Goal: Task Accomplishment & Management: Manage account settings

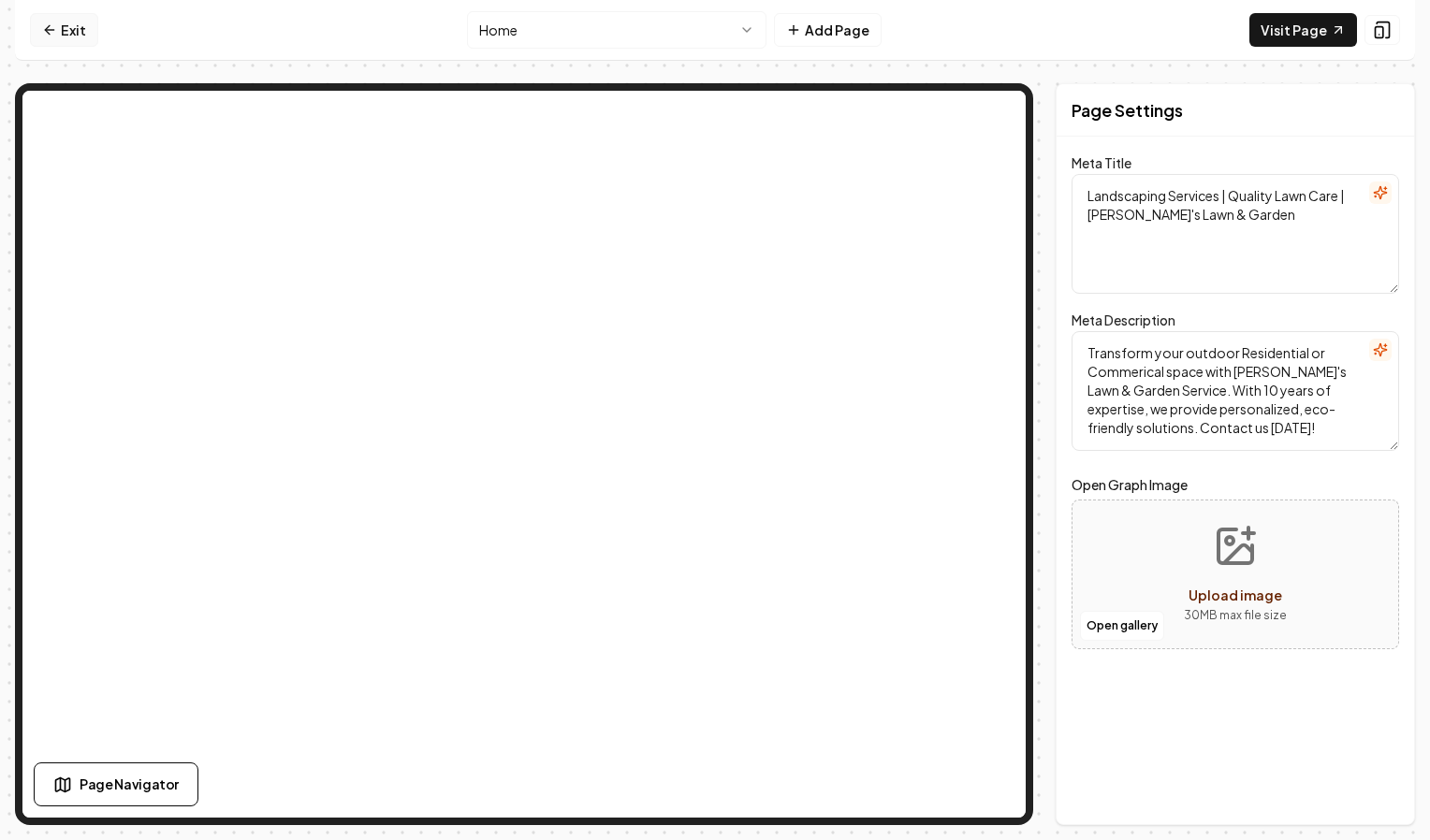
click at [63, 42] on link "Exit" at bounding box center [63, 30] width 68 height 33
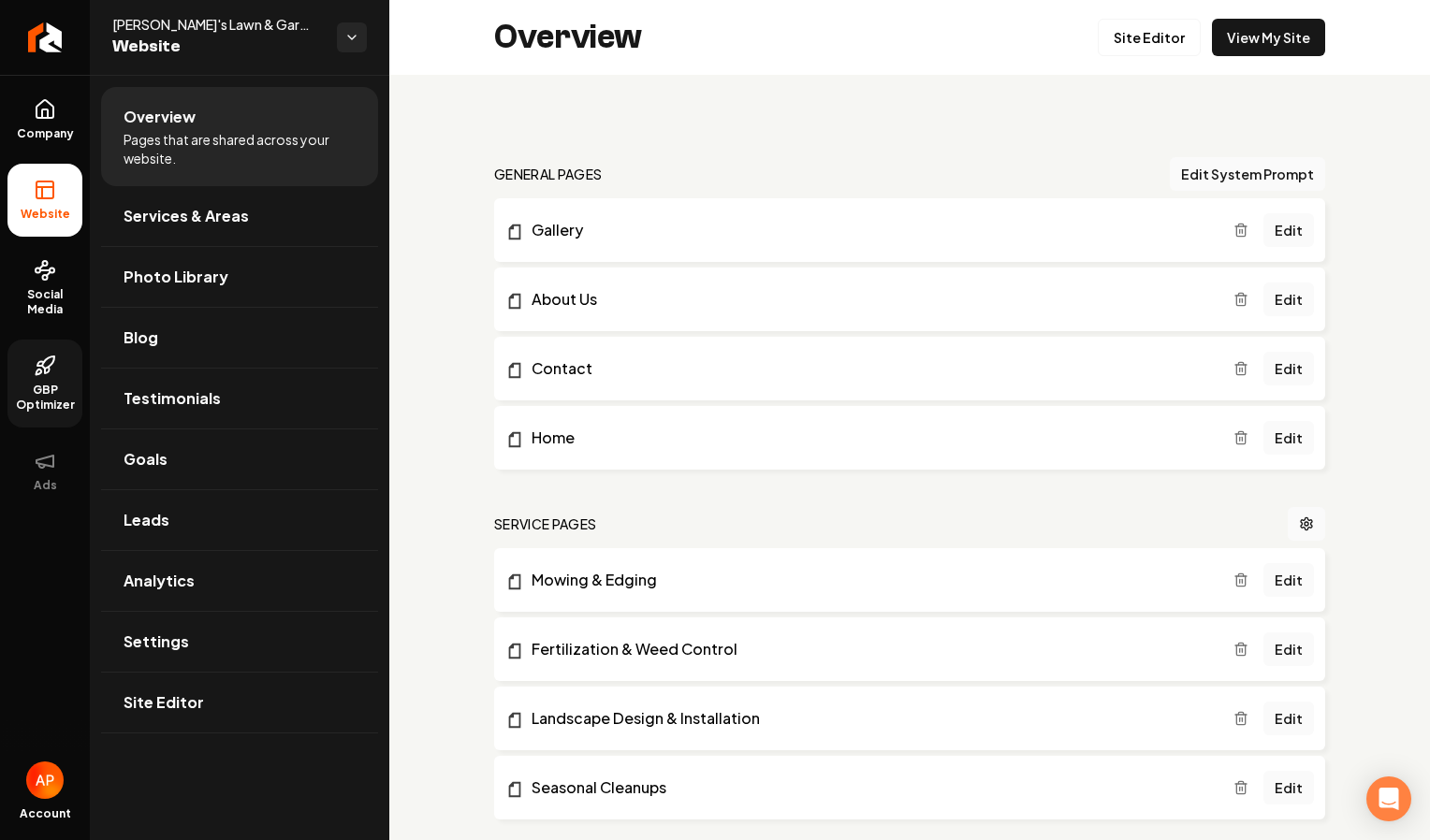
click at [67, 385] on span "GBP Optimizer" at bounding box center [45, 398] width 75 height 30
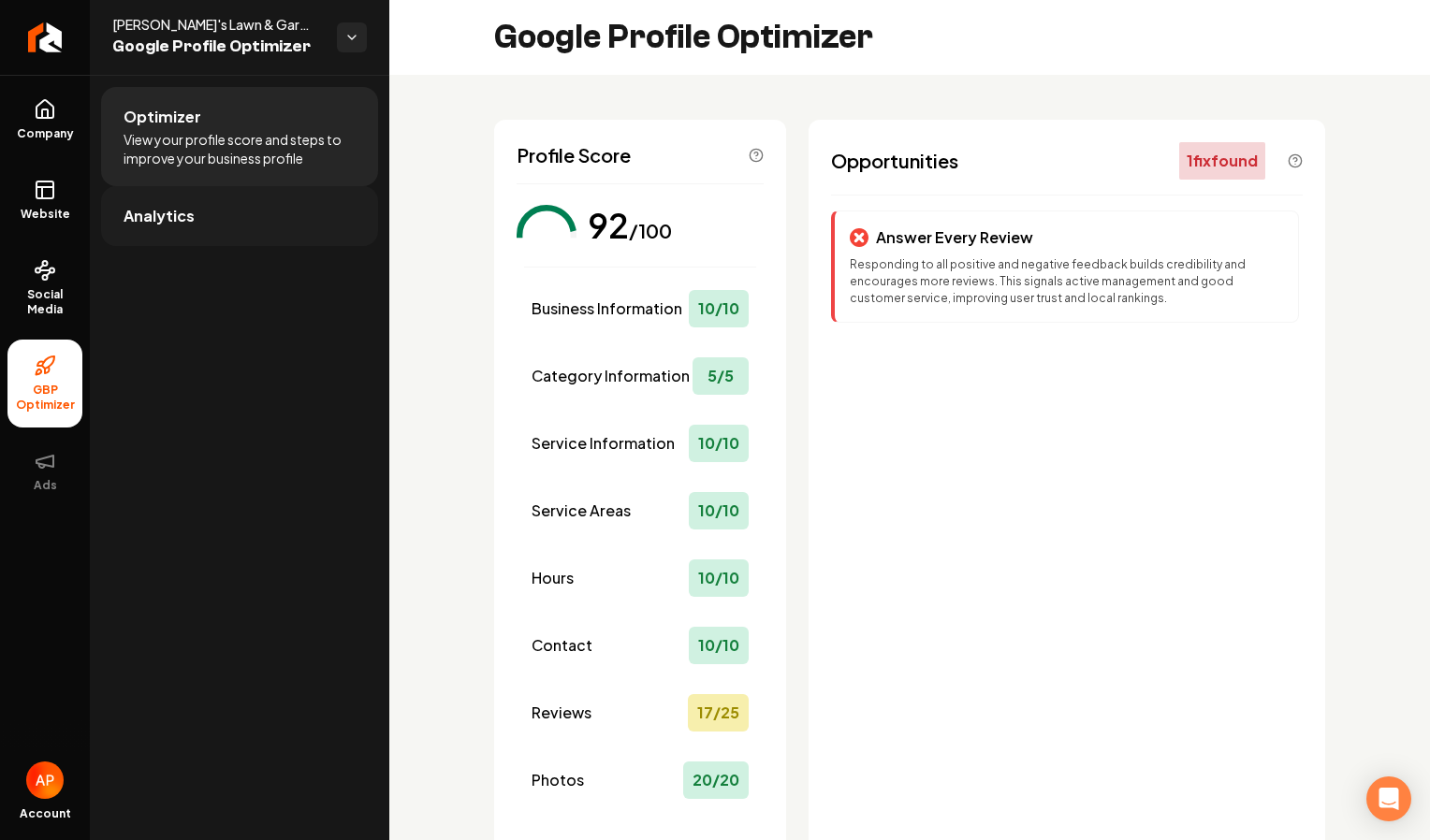
click at [148, 226] on span "Analytics" at bounding box center [159, 216] width 71 height 23
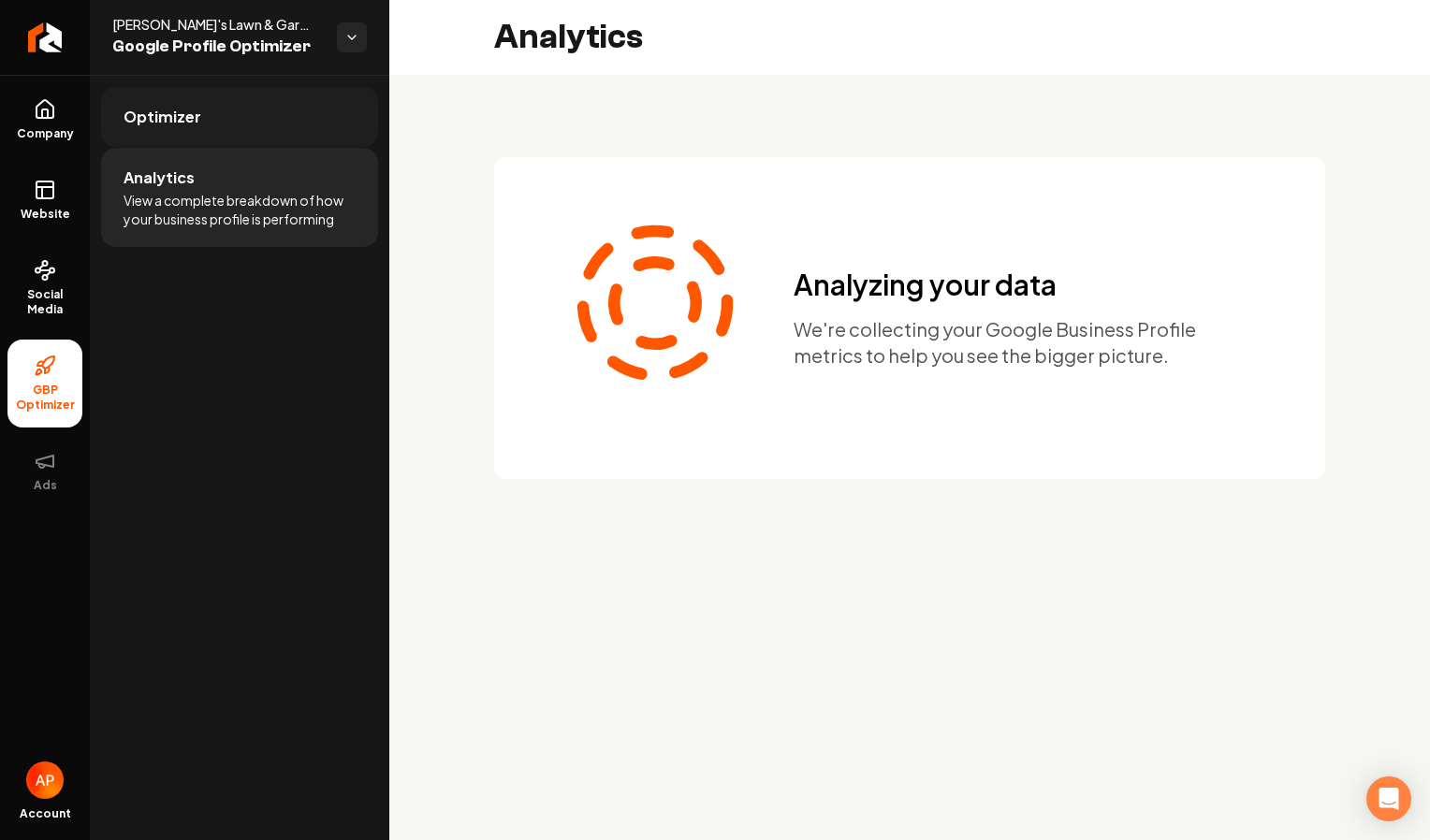
click at [161, 122] on span "Optimizer" at bounding box center [162, 116] width 78 height 23
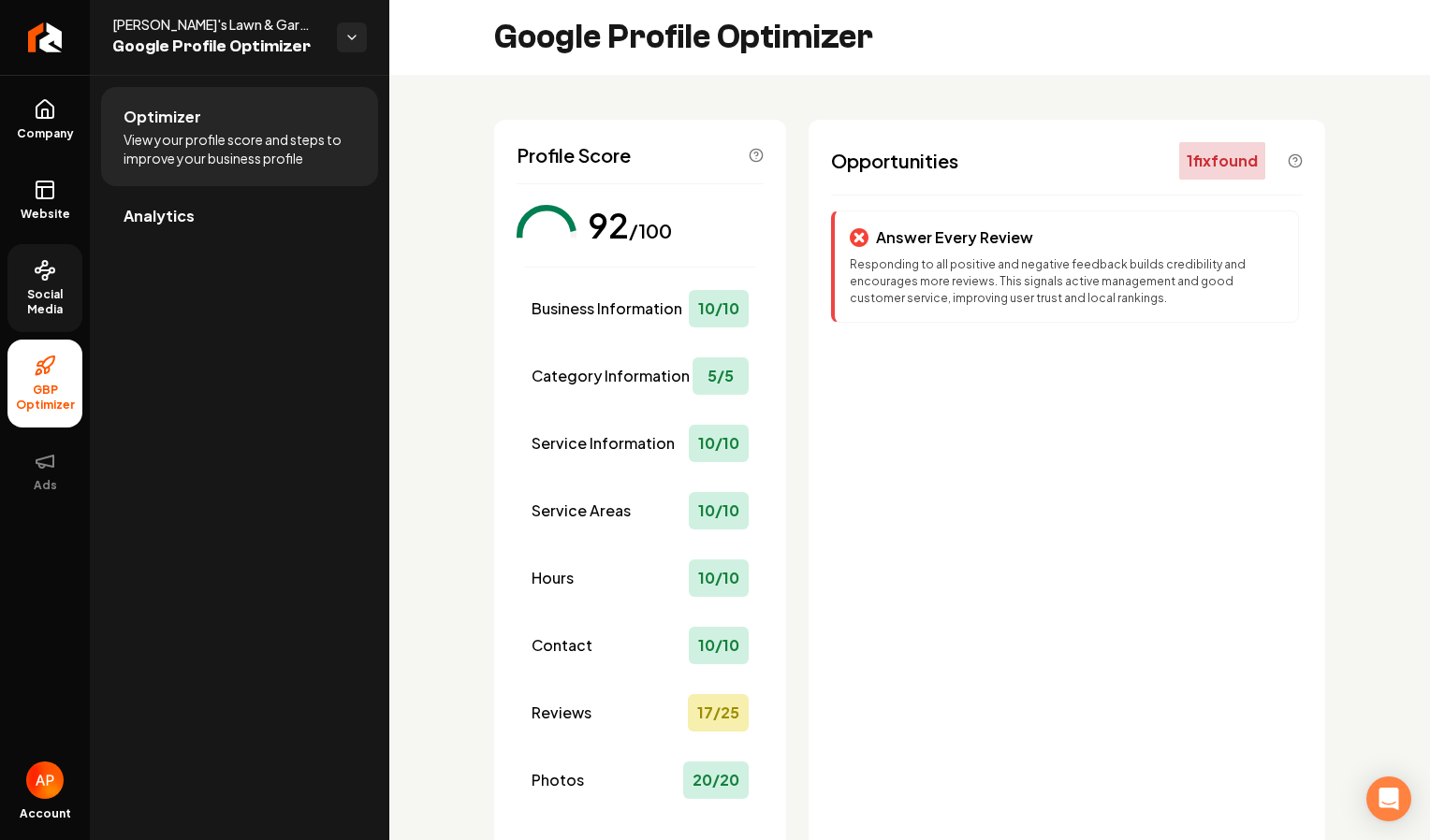
click at [46, 286] on link "Social Media" at bounding box center [45, 288] width 75 height 88
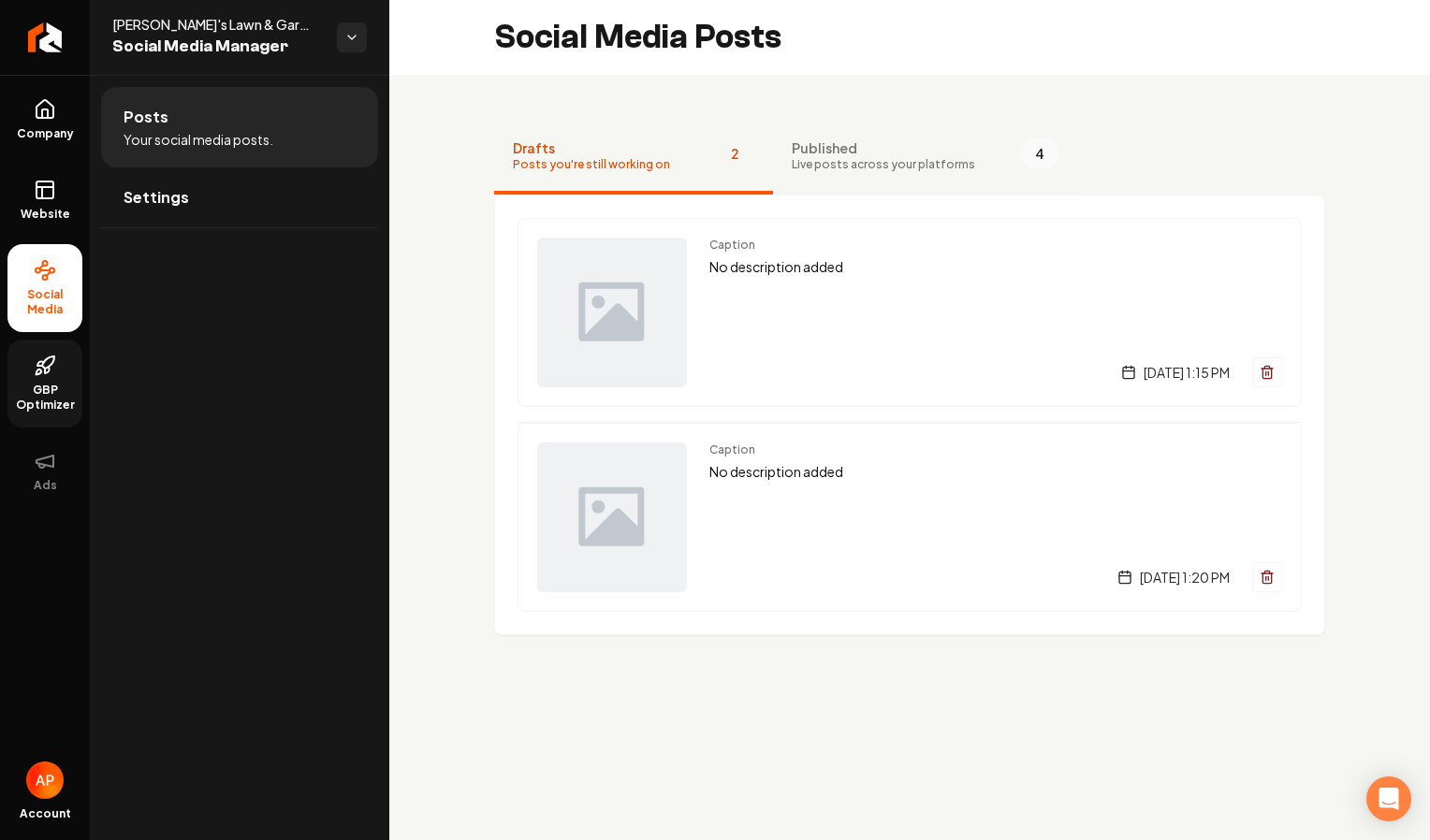
click at [794, 180] on button "Published Live posts across your platforms 4" at bounding box center [926, 158] width 305 height 75
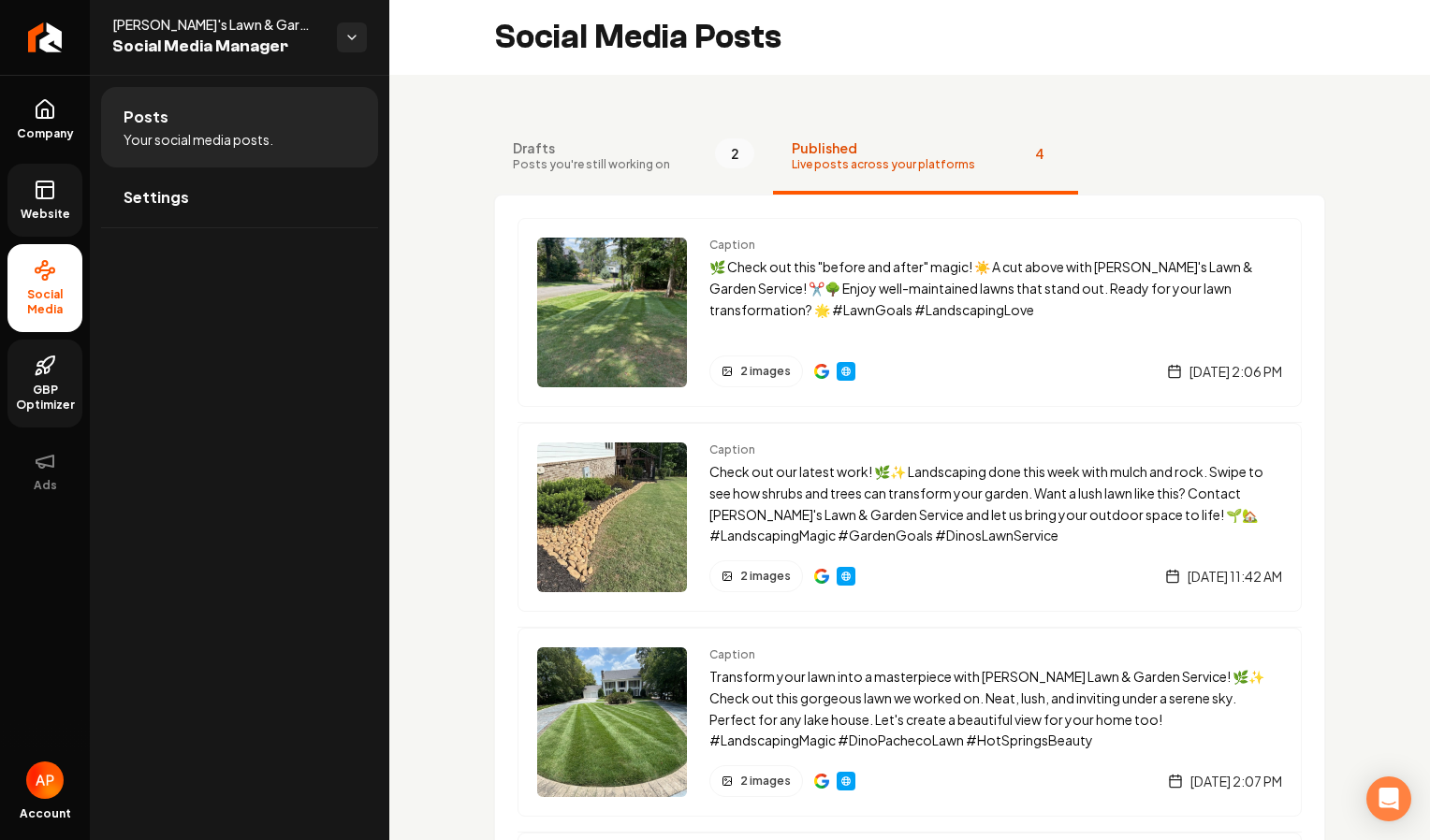
click at [50, 187] on icon at bounding box center [44, 187] width 17 height 0
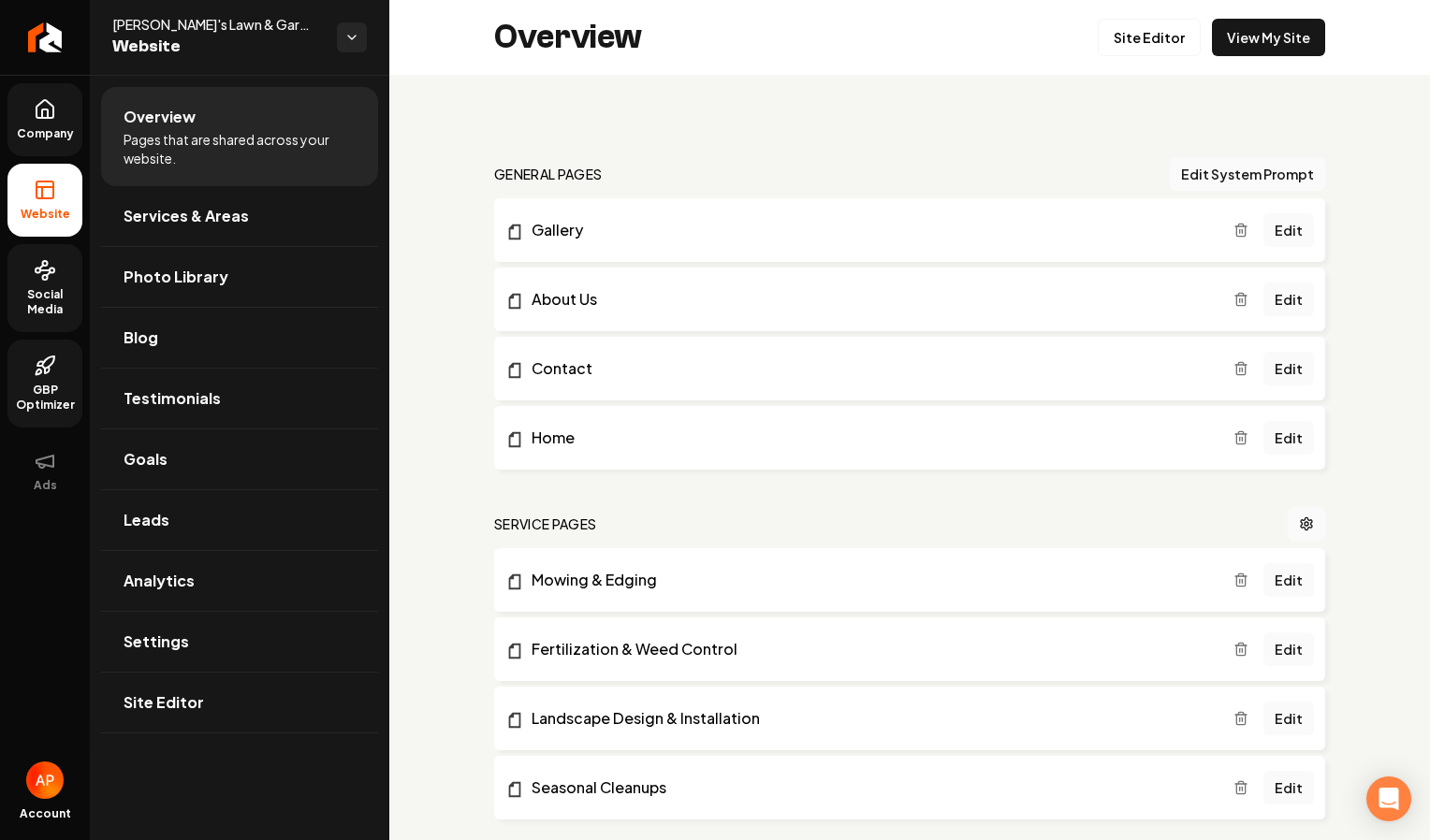
click at [59, 122] on link "Company" at bounding box center [45, 120] width 75 height 73
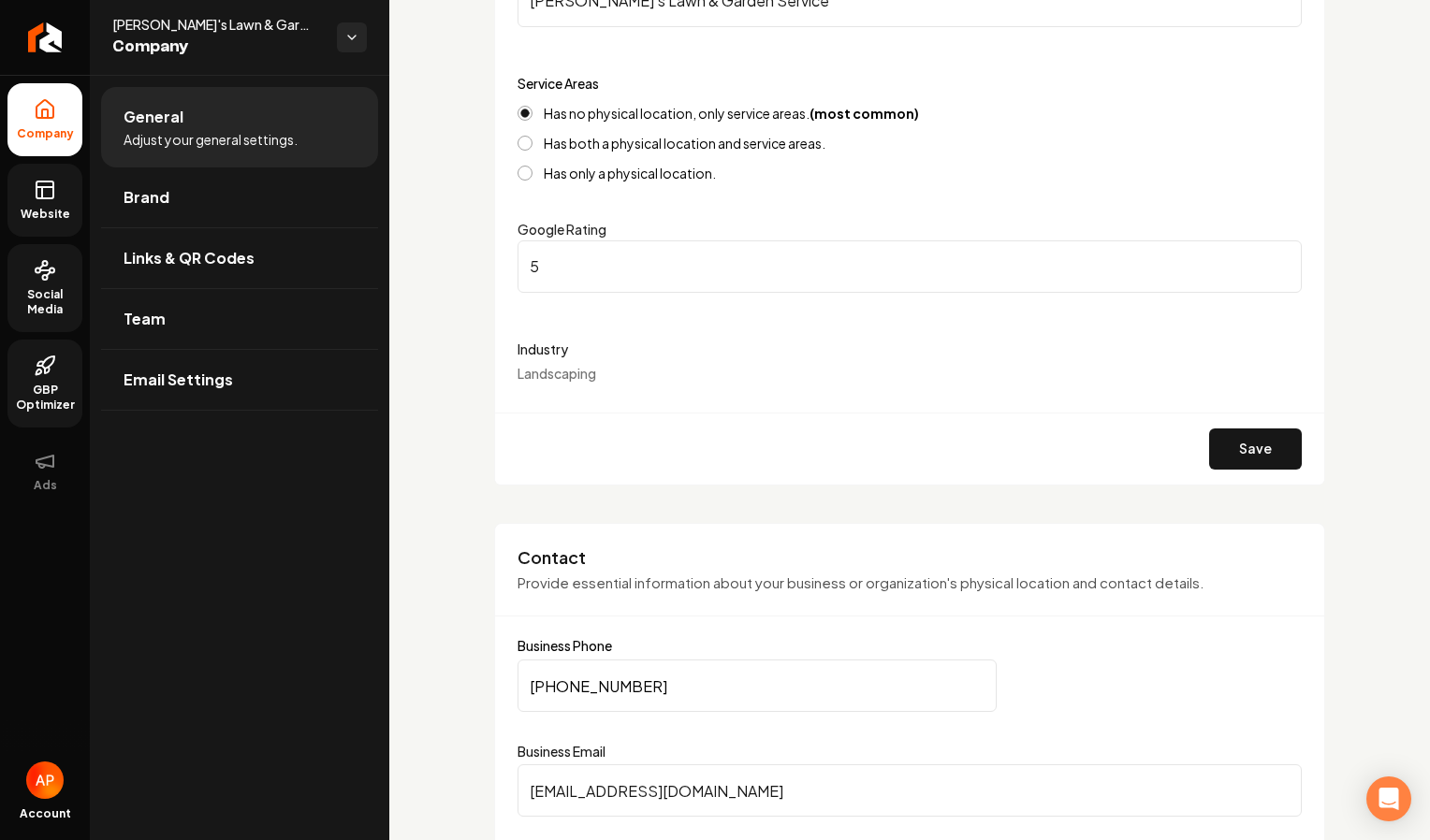
scroll to position [337, 0]
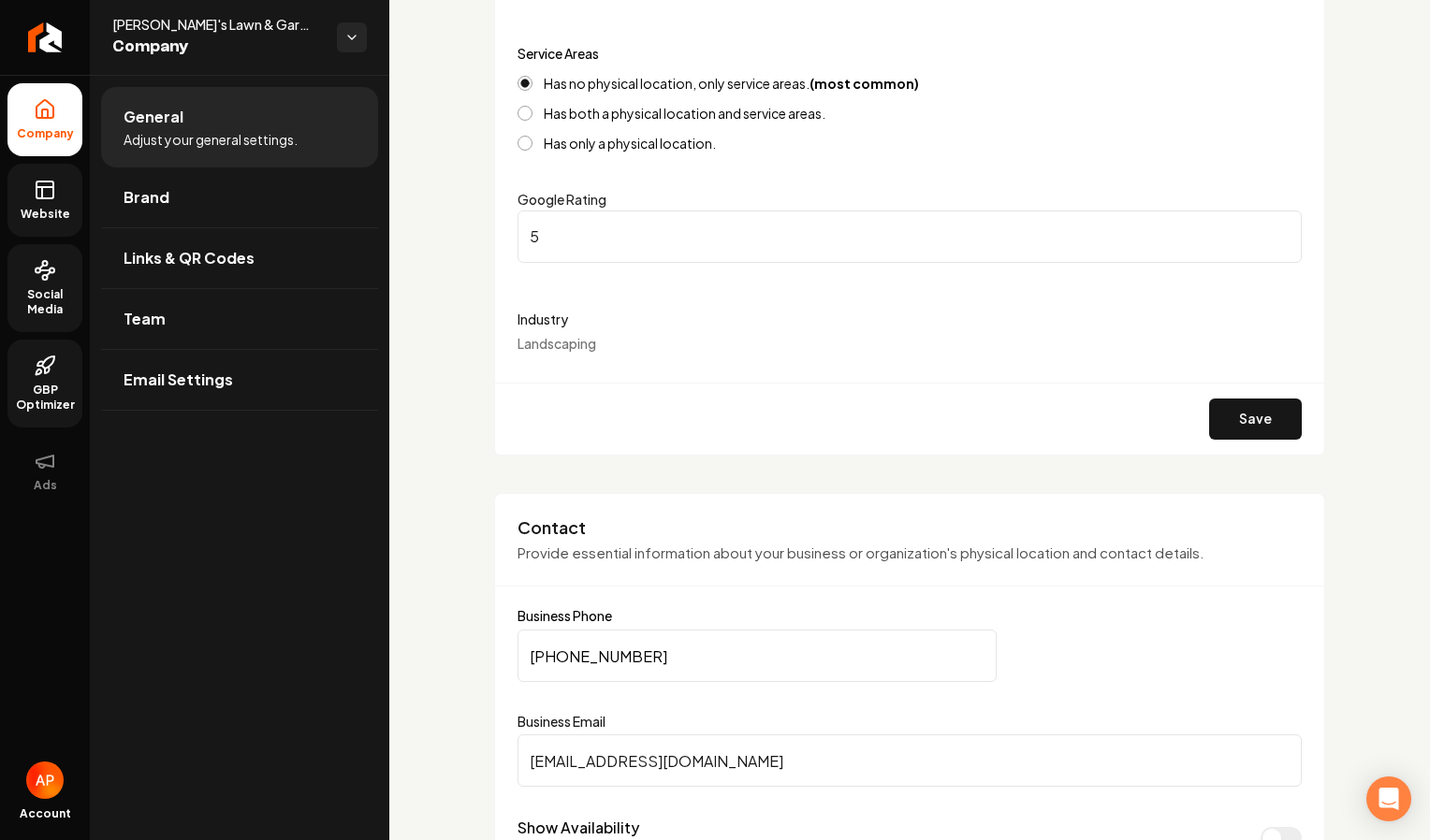
click at [547, 336] on span "Landscaping" at bounding box center [556, 343] width 79 height 17
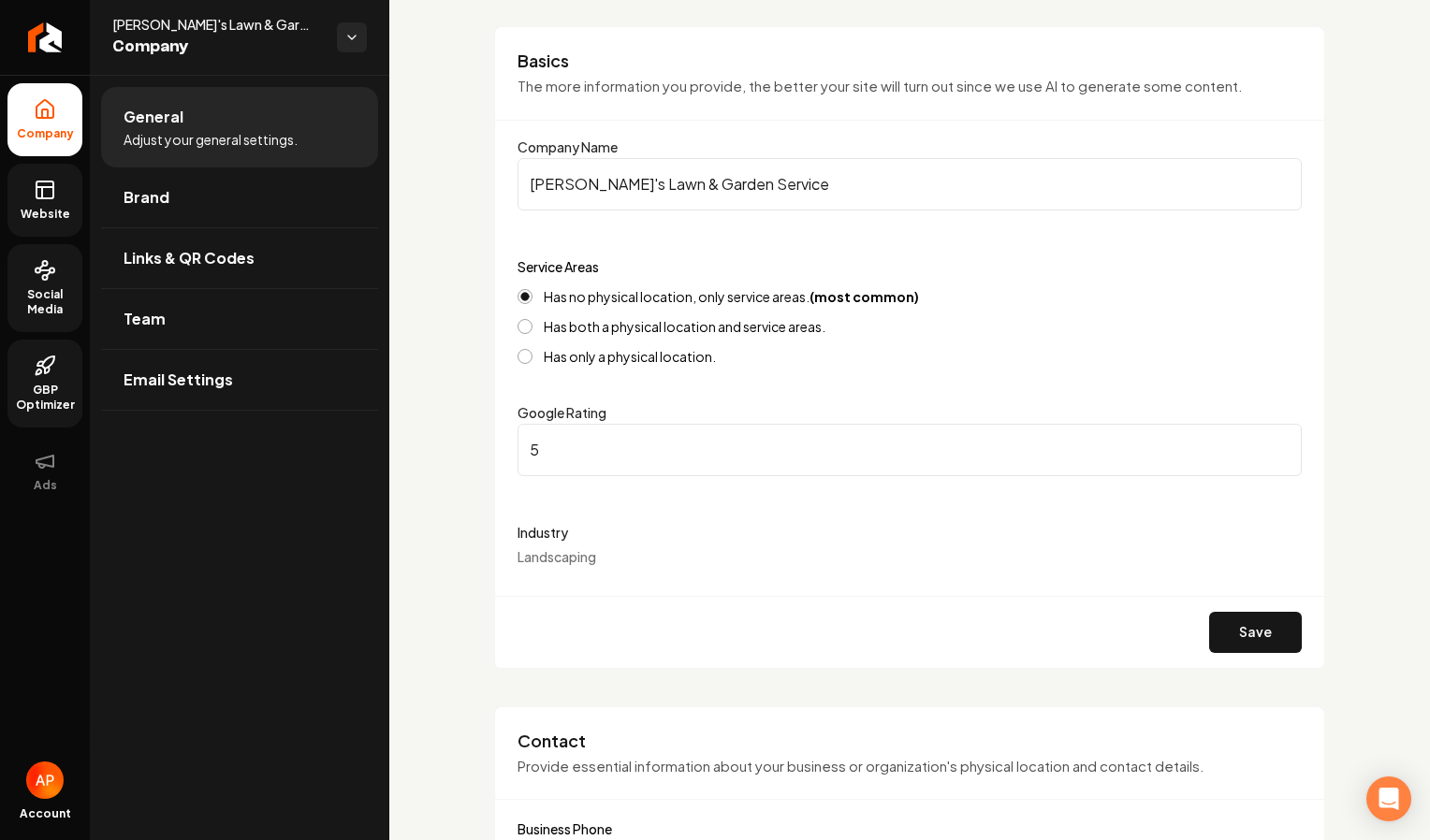
scroll to position [121, 0]
click at [556, 547] on div "Industry Landscaping" at bounding box center [909, 547] width 784 height 45
click at [547, 534] on label "Industry" at bounding box center [909, 535] width 784 height 23
click at [554, 549] on div "Industry Landscaping" at bounding box center [909, 547] width 784 height 45
click at [557, 560] on span "Landscaping" at bounding box center [556, 559] width 79 height 17
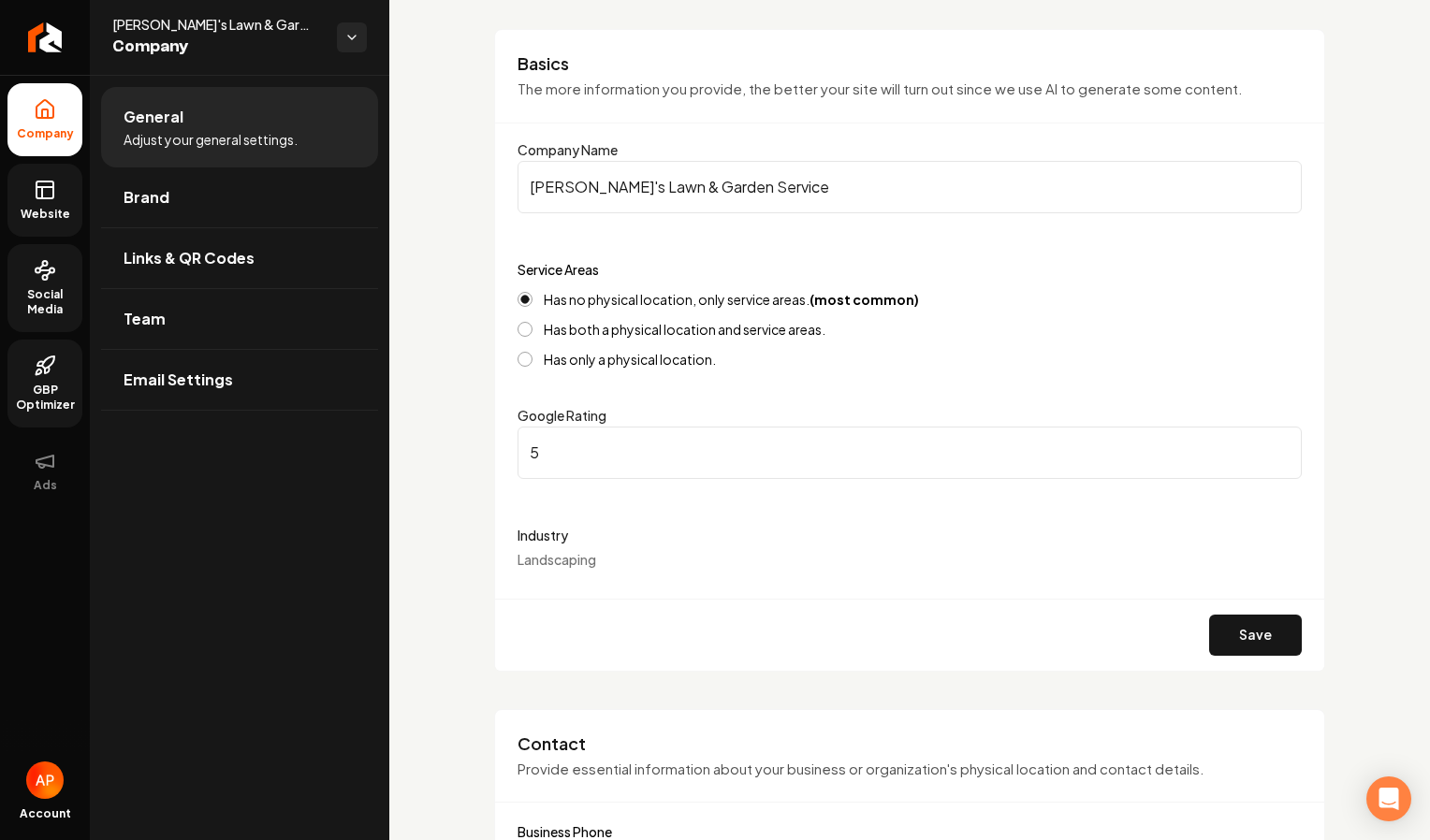
click at [579, 564] on span "Landscaping" at bounding box center [556, 559] width 79 height 17
click at [586, 587] on form "Company Name [PERSON_NAME]'s Lawn & Garden Service Service Areas Has no physica…" at bounding box center [909, 405] width 784 height 533
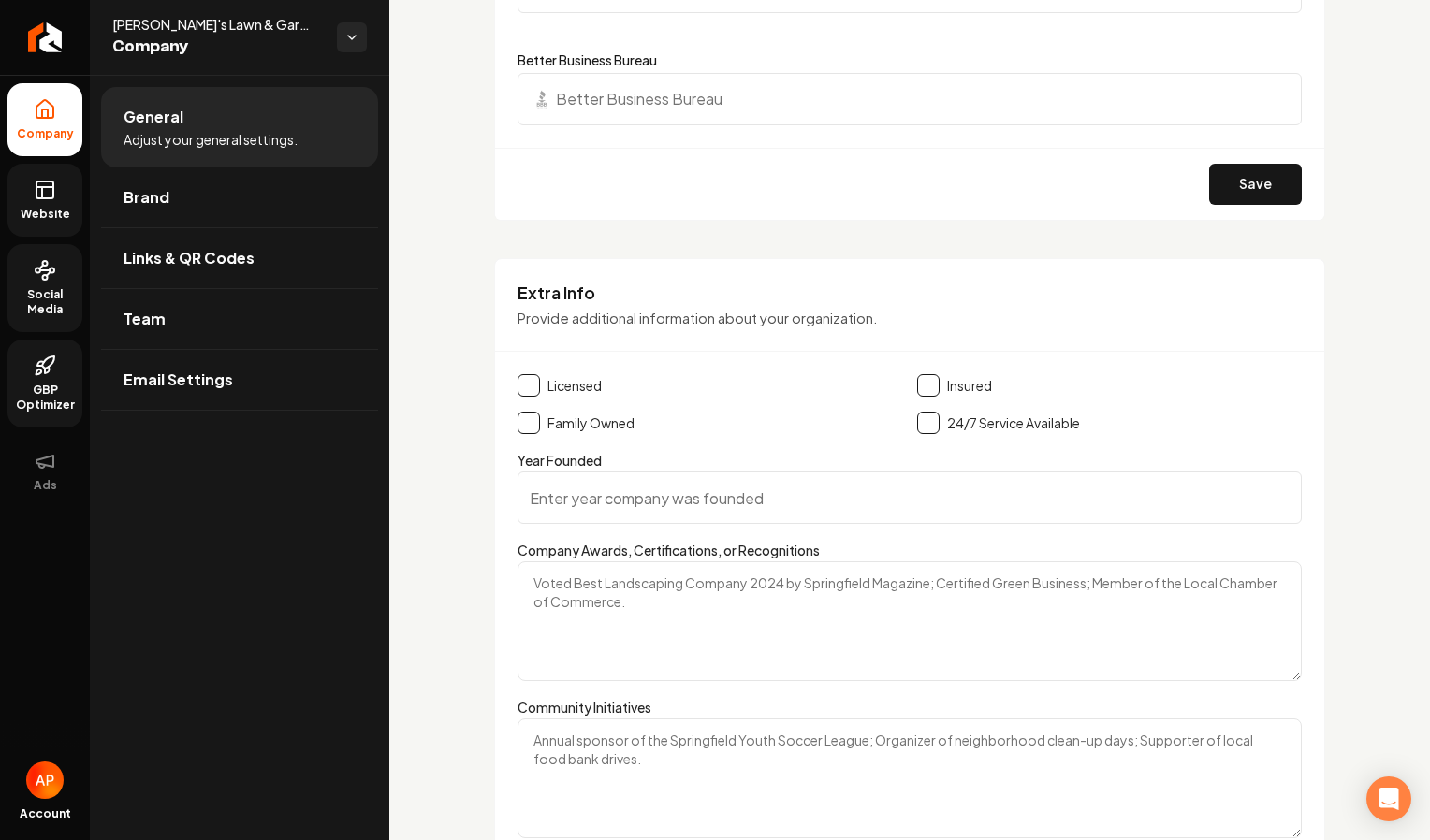
scroll to position [2198, 0]
click at [537, 388] on button "Main content area" at bounding box center [528, 384] width 23 height 23
click at [924, 383] on button "Main content area" at bounding box center [928, 384] width 23 height 23
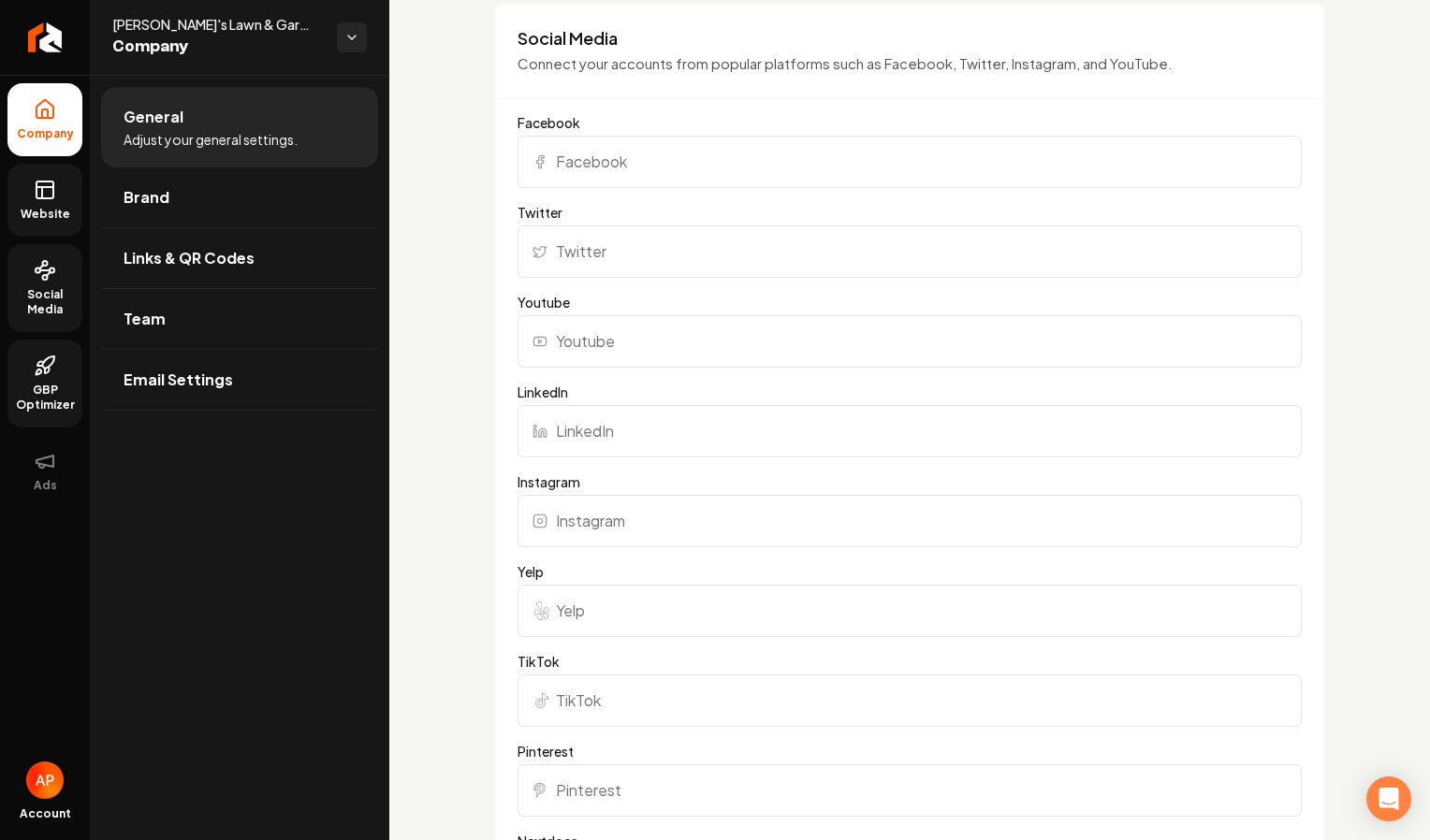
scroll to position [1302, 0]
click at [613, 168] on input "Facebook" at bounding box center [909, 163] width 784 height 52
paste input "[URL][DOMAIN_NAME]"
type input "[URL][DOMAIN_NAME]"
click at [1324, 299] on div "Basics The more information you provide, the better your site will turn out sin…" at bounding box center [909, 417] width 1041 height 3288
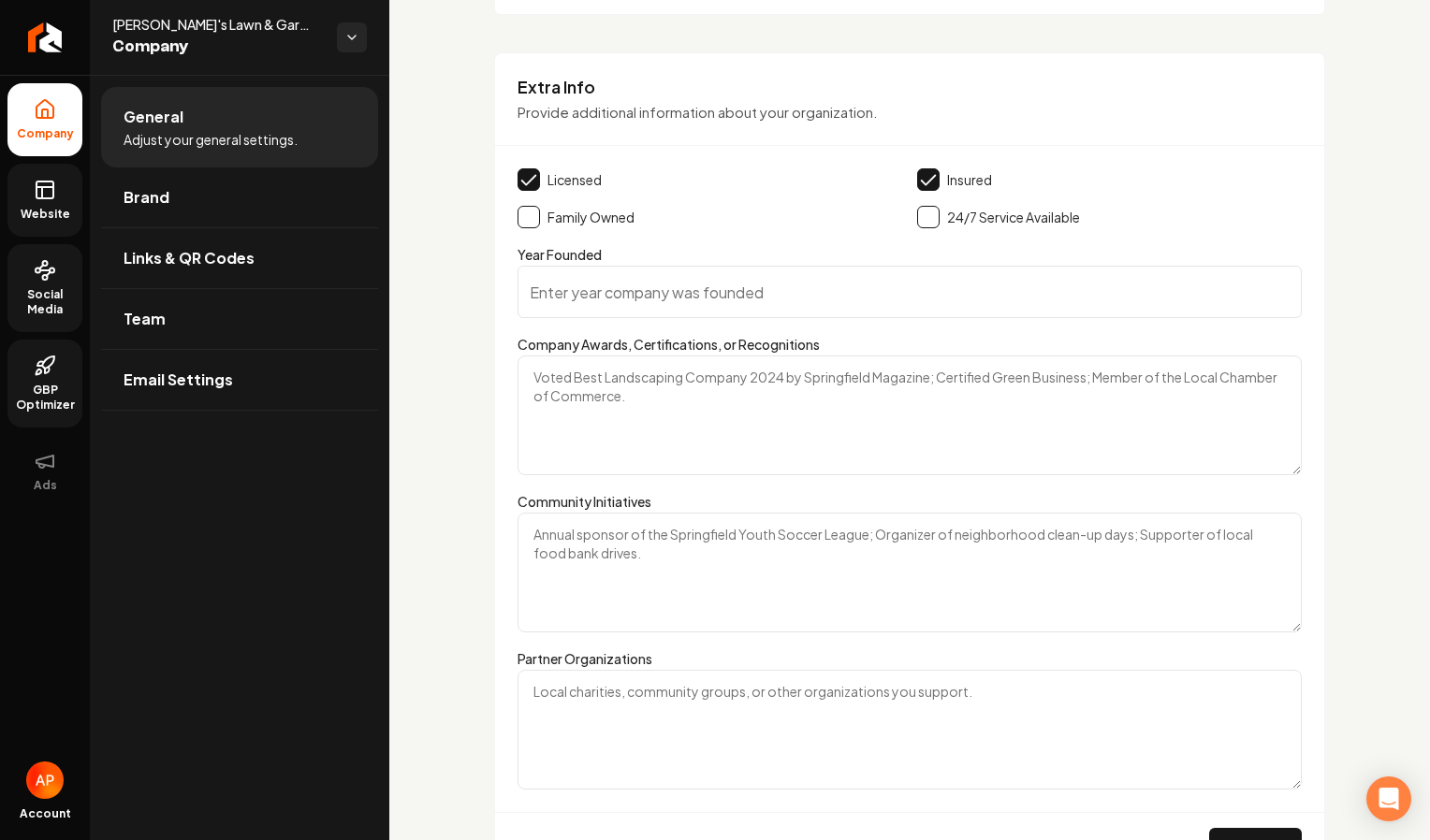
scroll to position [2523, 0]
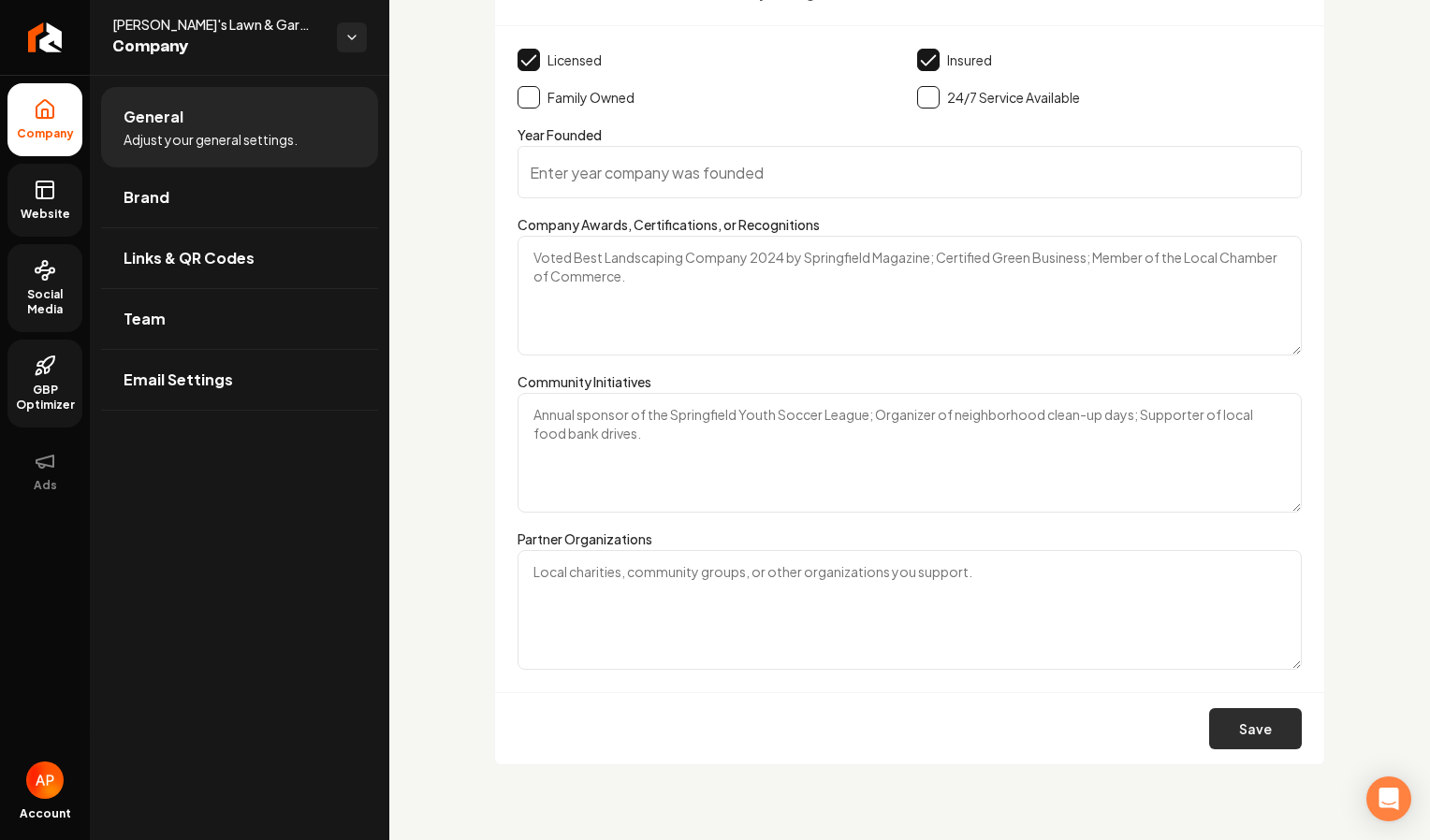
click at [1246, 741] on button "Save" at bounding box center [1256, 729] width 93 height 41
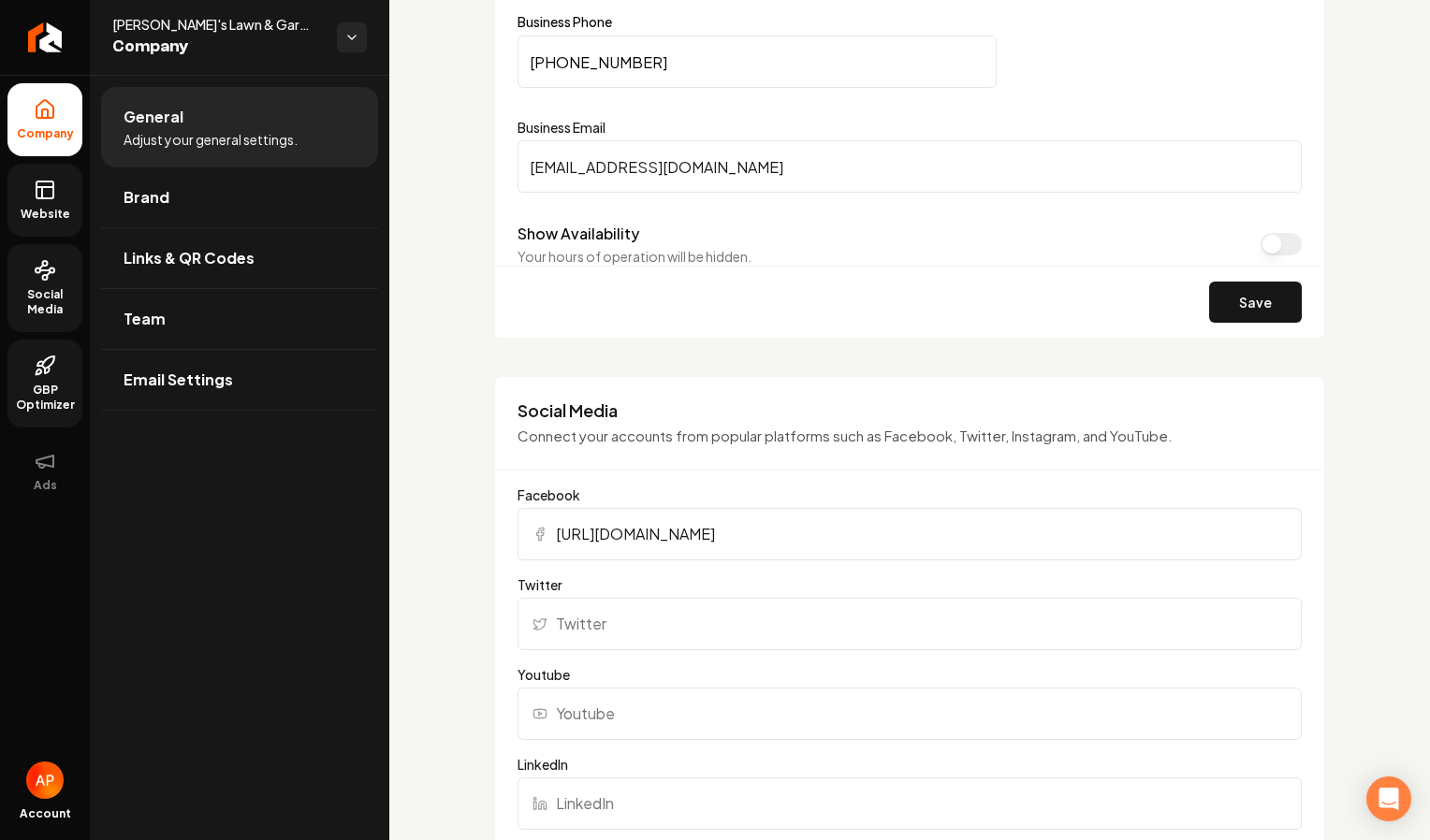
scroll to position [932, 0]
click at [1269, 238] on button "Show Availability" at bounding box center [1281, 243] width 41 height 23
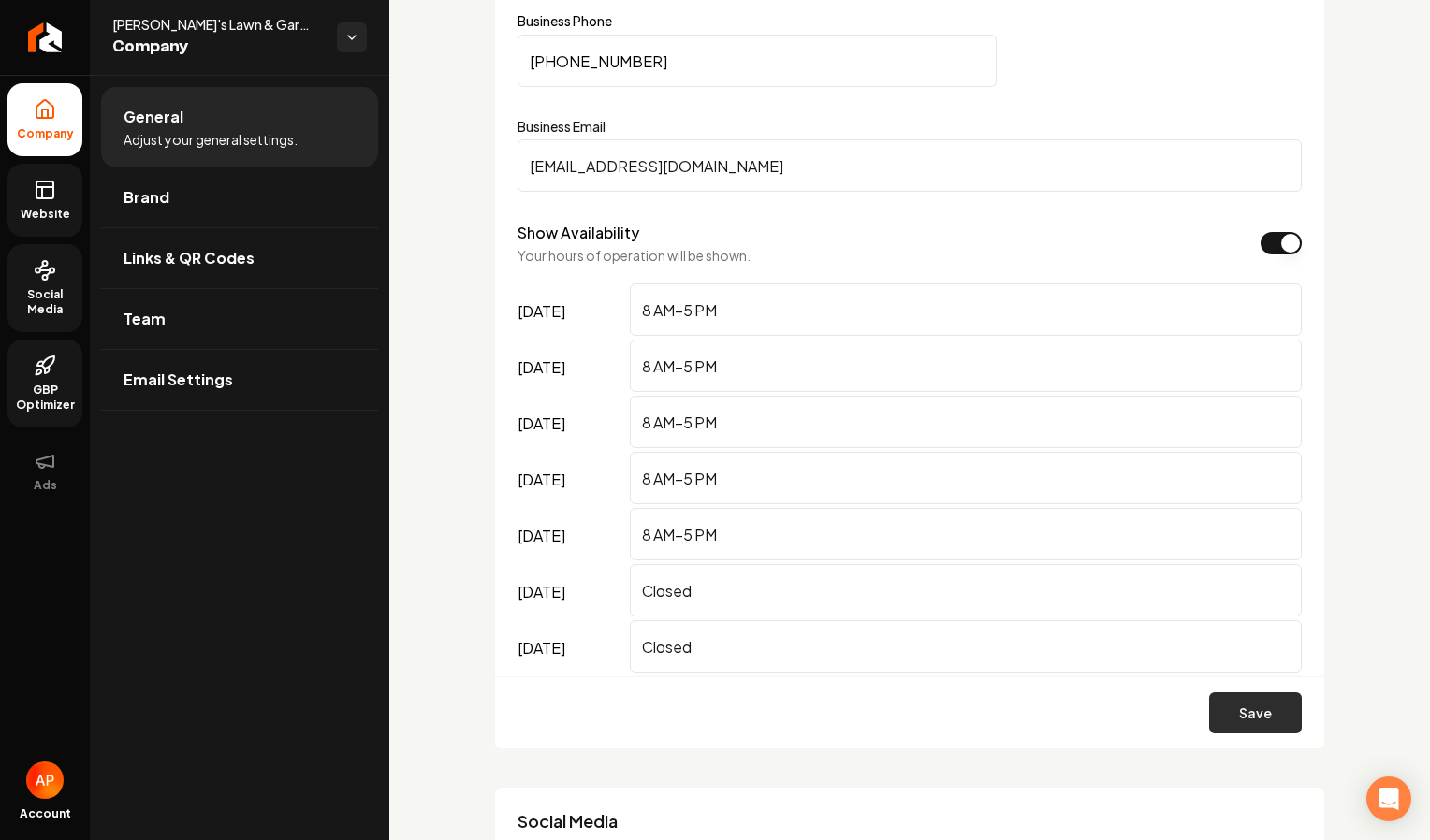
click at [1228, 707] on button "Save" at bounding box center [1256, 713] width 93 height 41
